Goal: Task Accomplishment & Management: Manage account settings

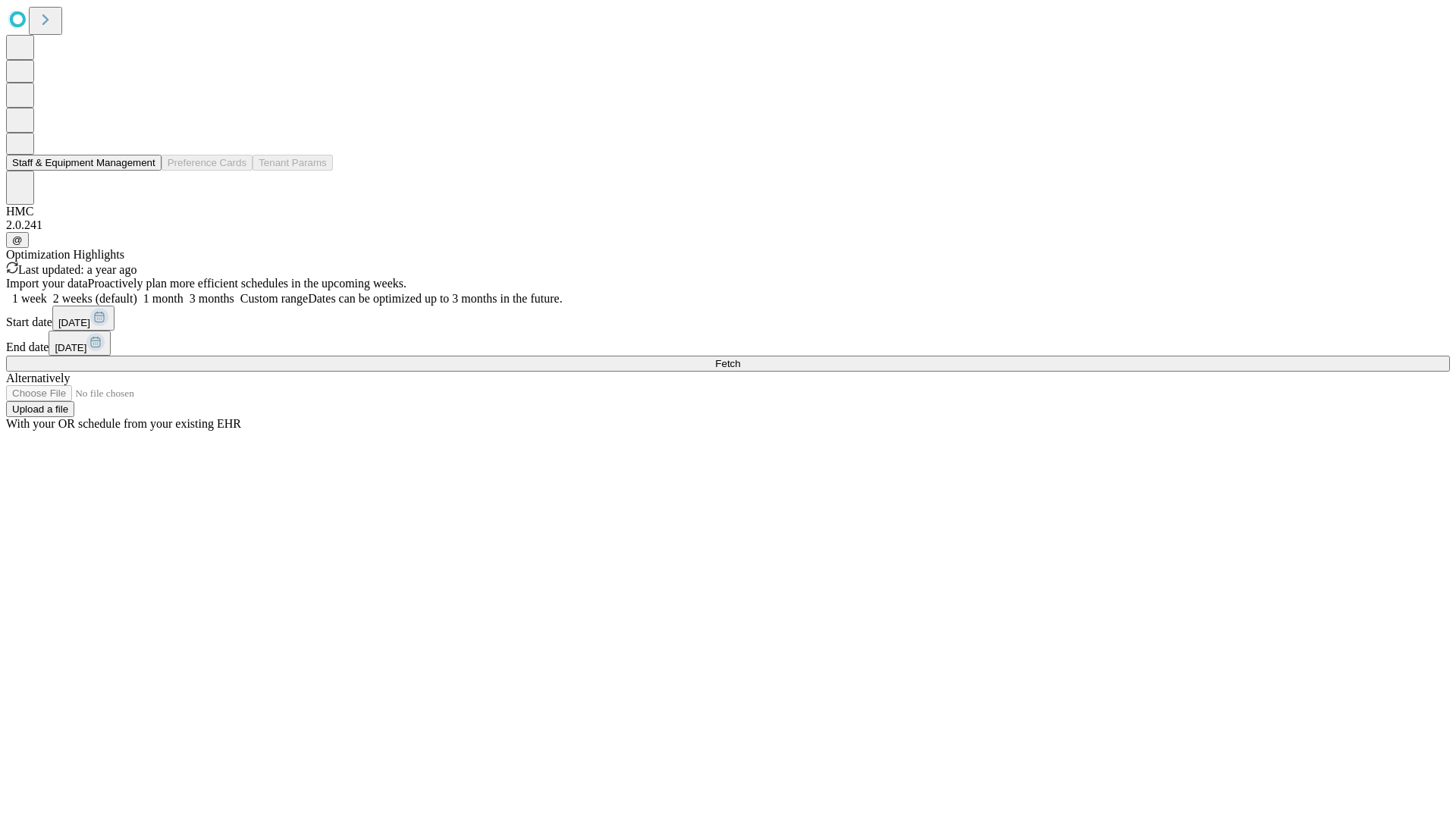
click at [145, 170] on button "Staff & Equipment Management" at bounding box center [83, 163] width 155 height 16
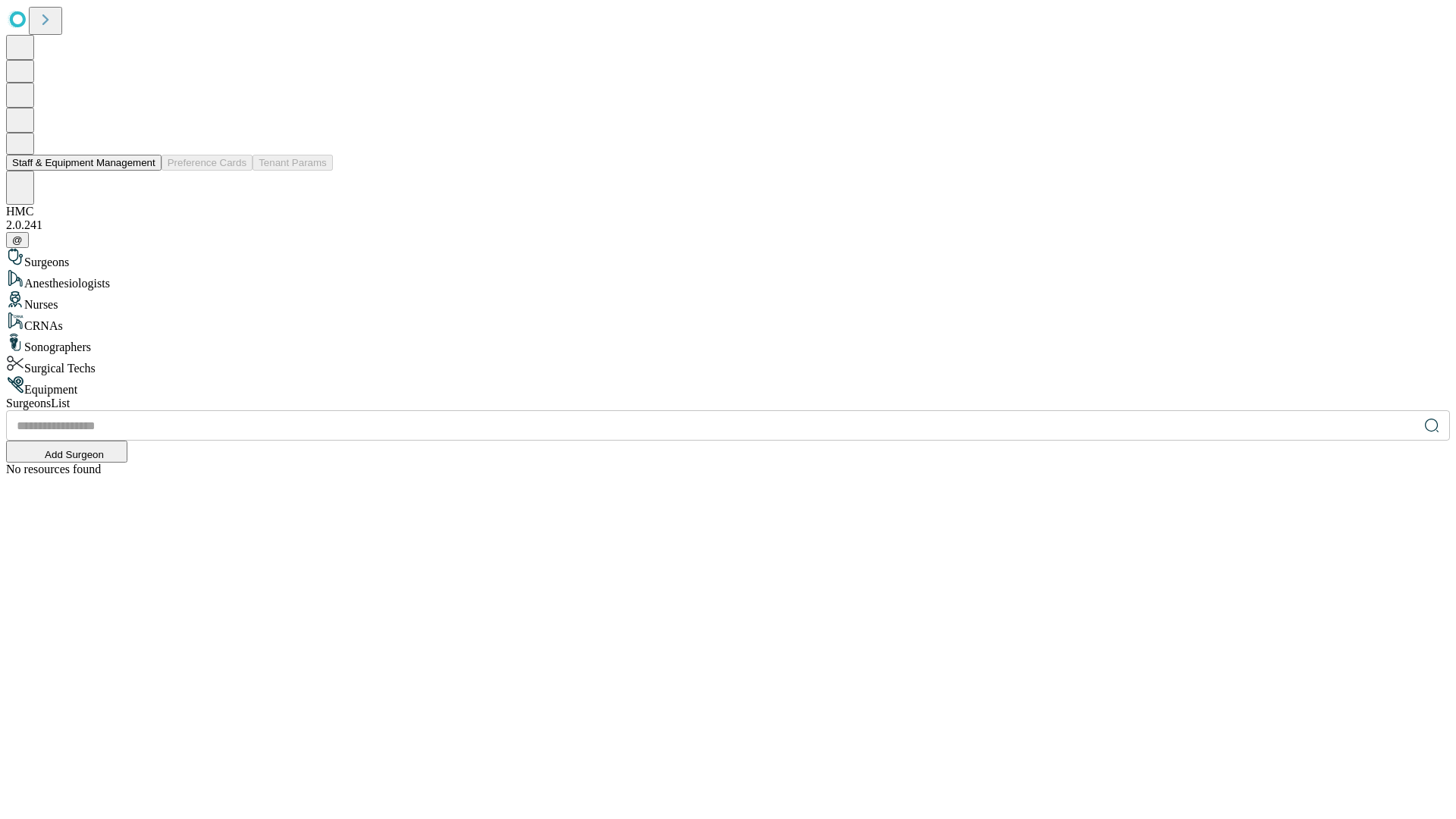
click at [145, 170] on button "Staff & Equipment Management" at bounding box center [83, 163] width 155 height 16
